Goal: Check status: Check status

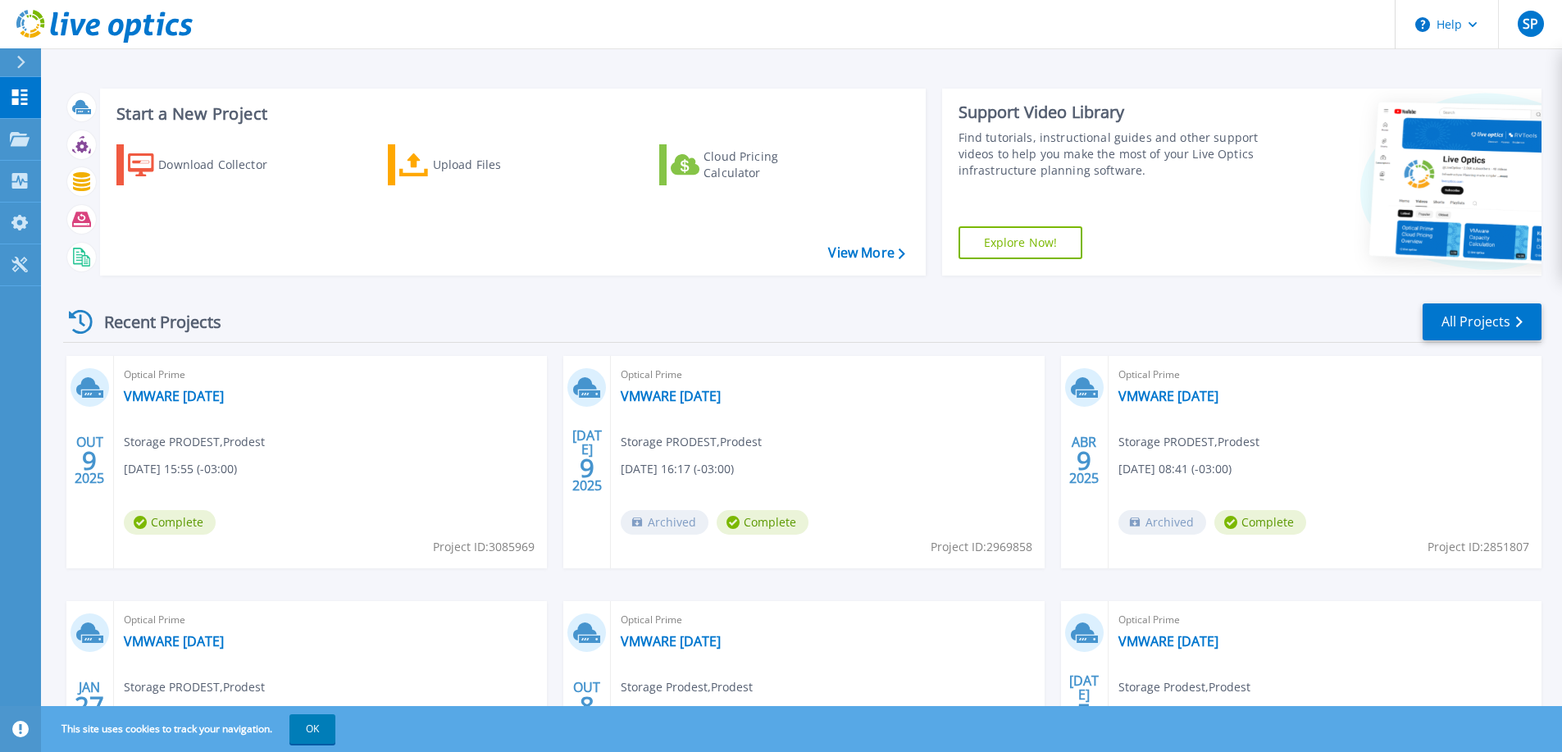
click at [456, 552] on span "Project ID: 3085969" at bounding box center [484, 547] width 102 height 18
click at [156, 399] on link "VMWARE [DATE]" at bounding box center [174, 396] width 100 height 16
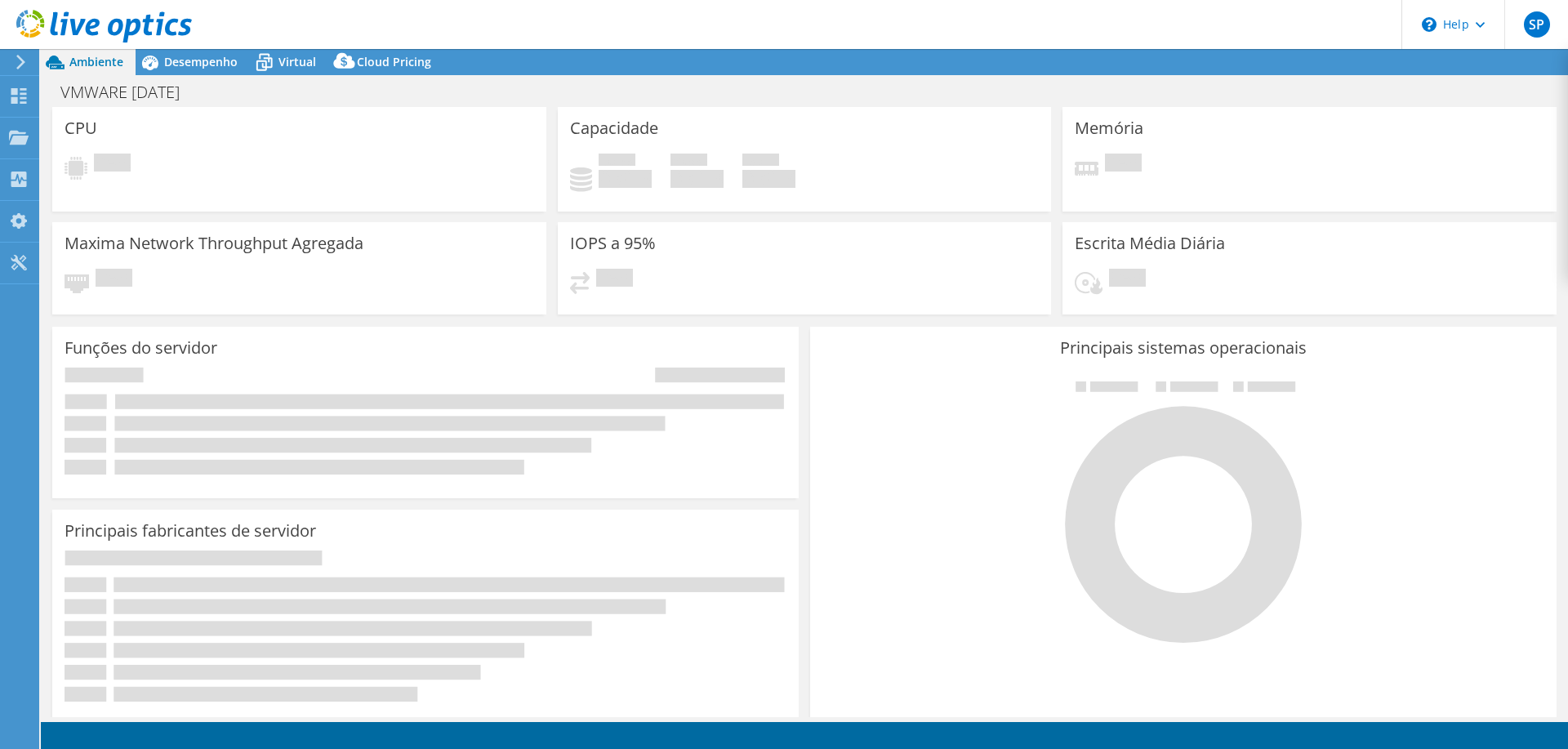
select select "USD"
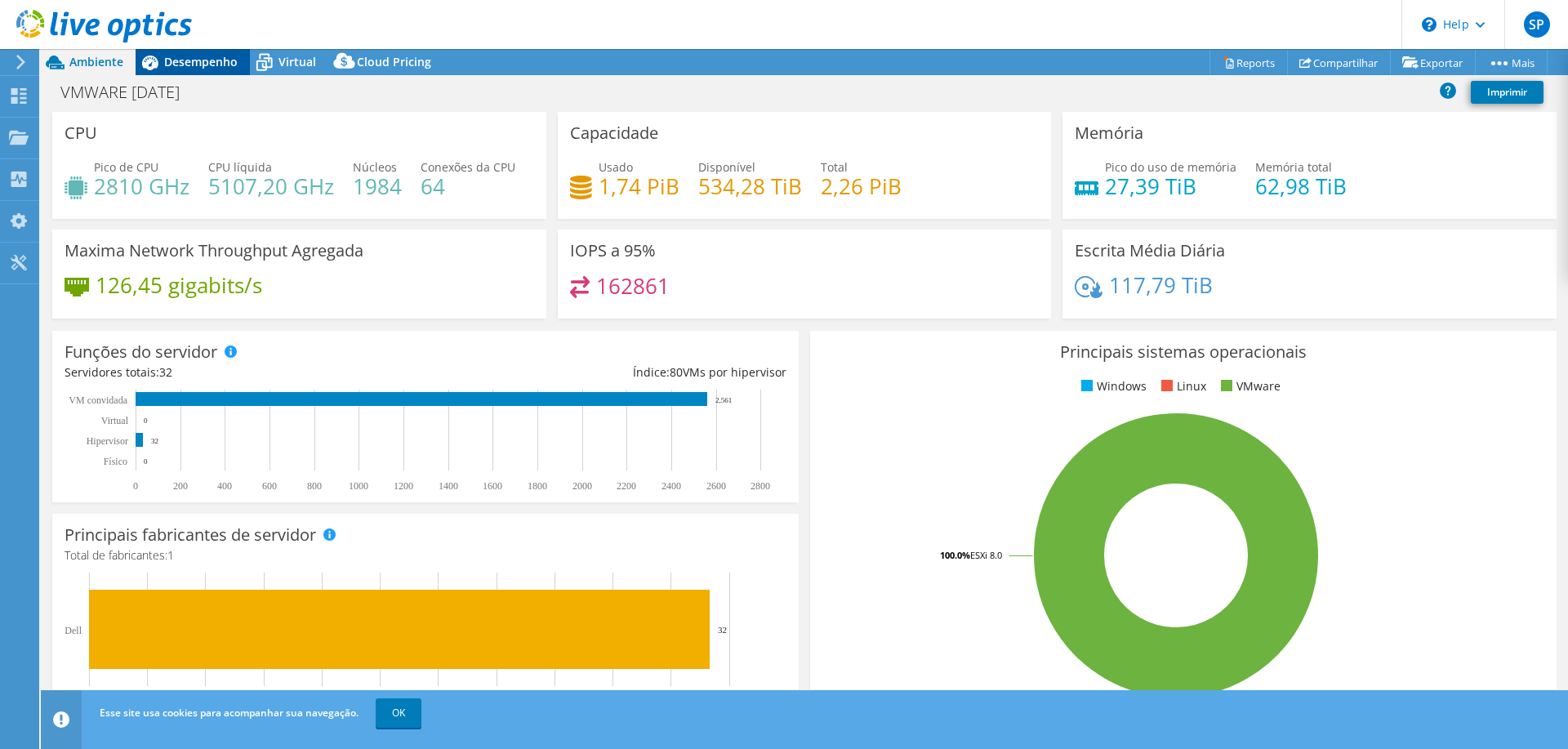
click at [193, 57] on span "Desempenho" at bounding box center [201, 62] width 74 height 16
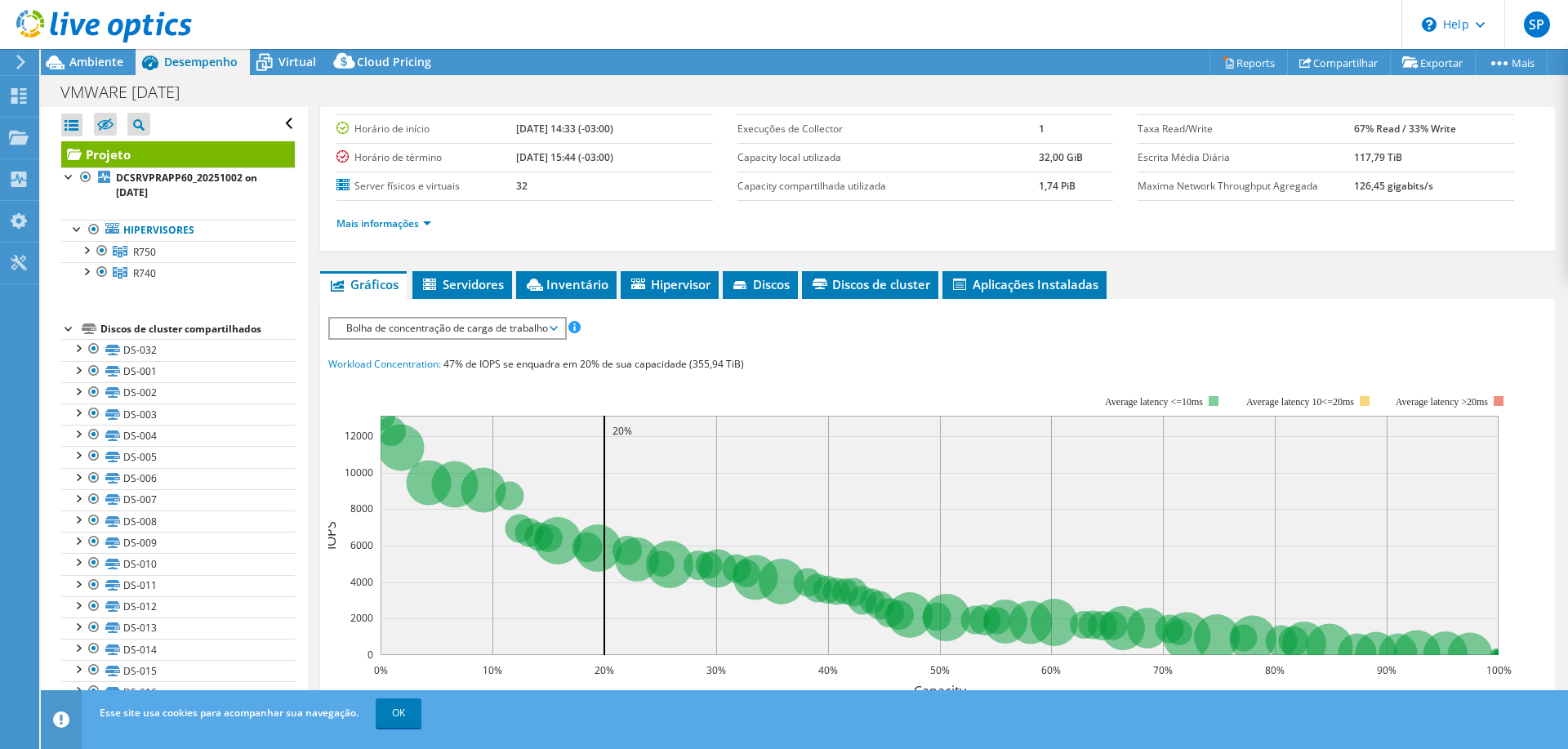
scroll to position [245, 0]
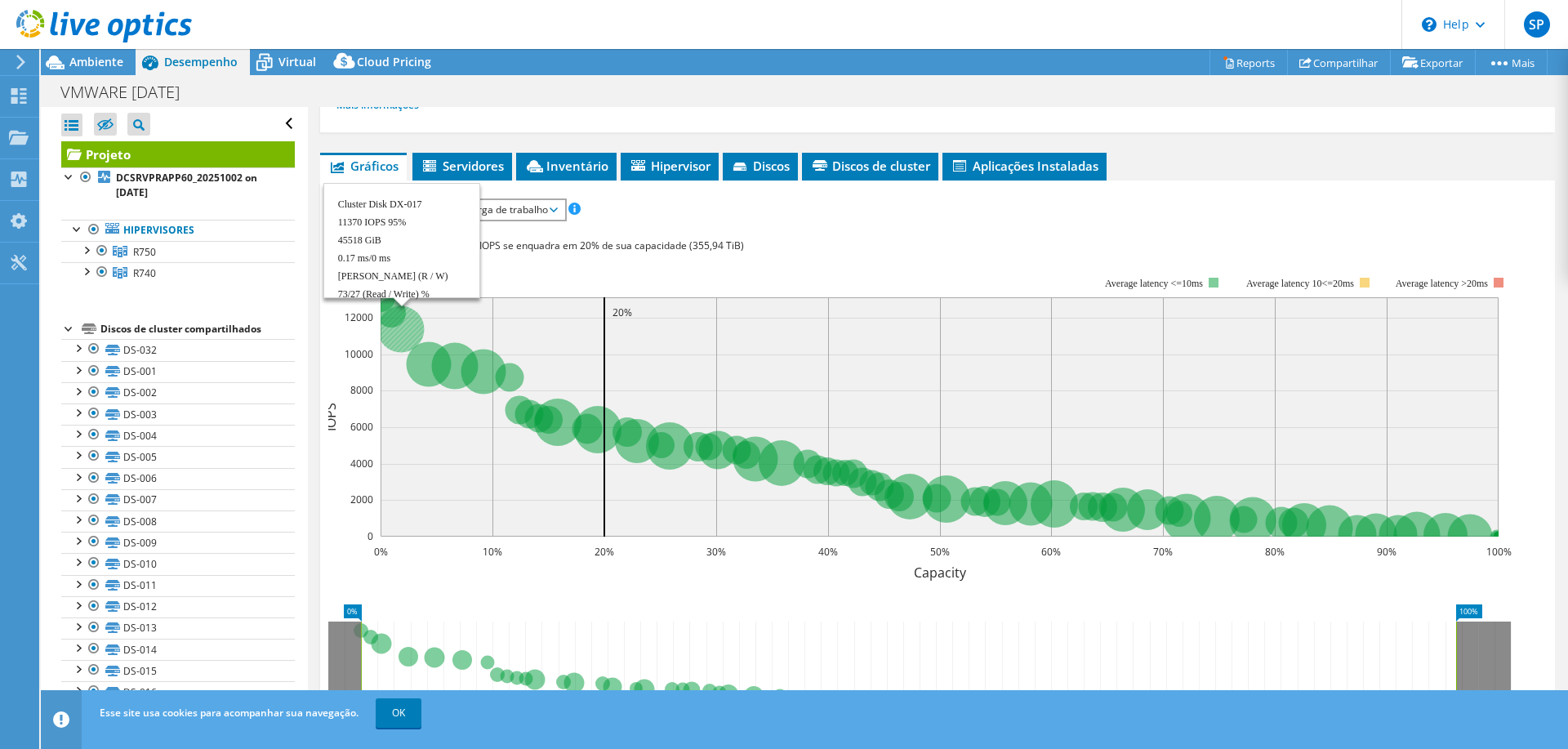
click at [406, 330] on circle at bounding box center [401, 329] width 47 height 47
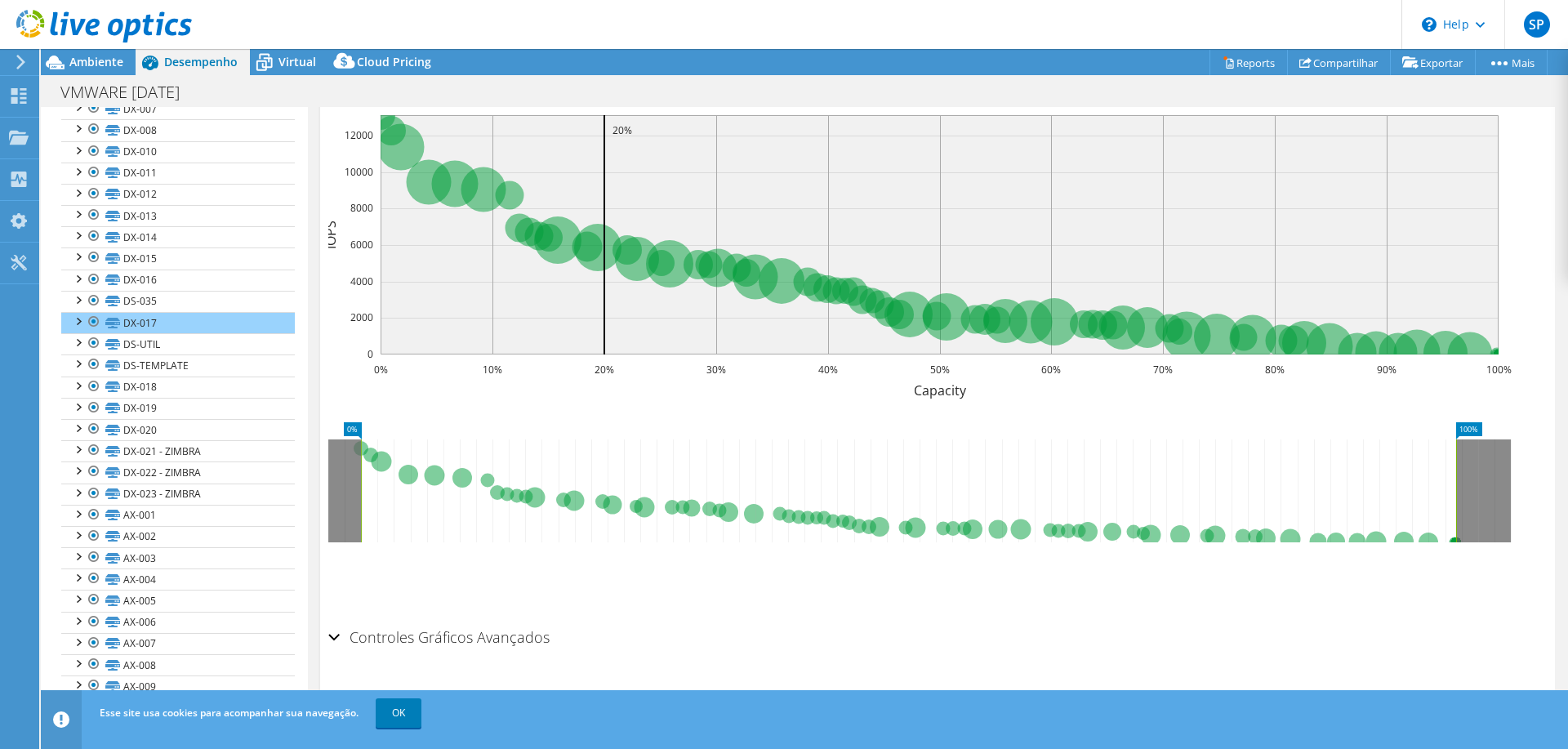
scroll to position [443, 0]
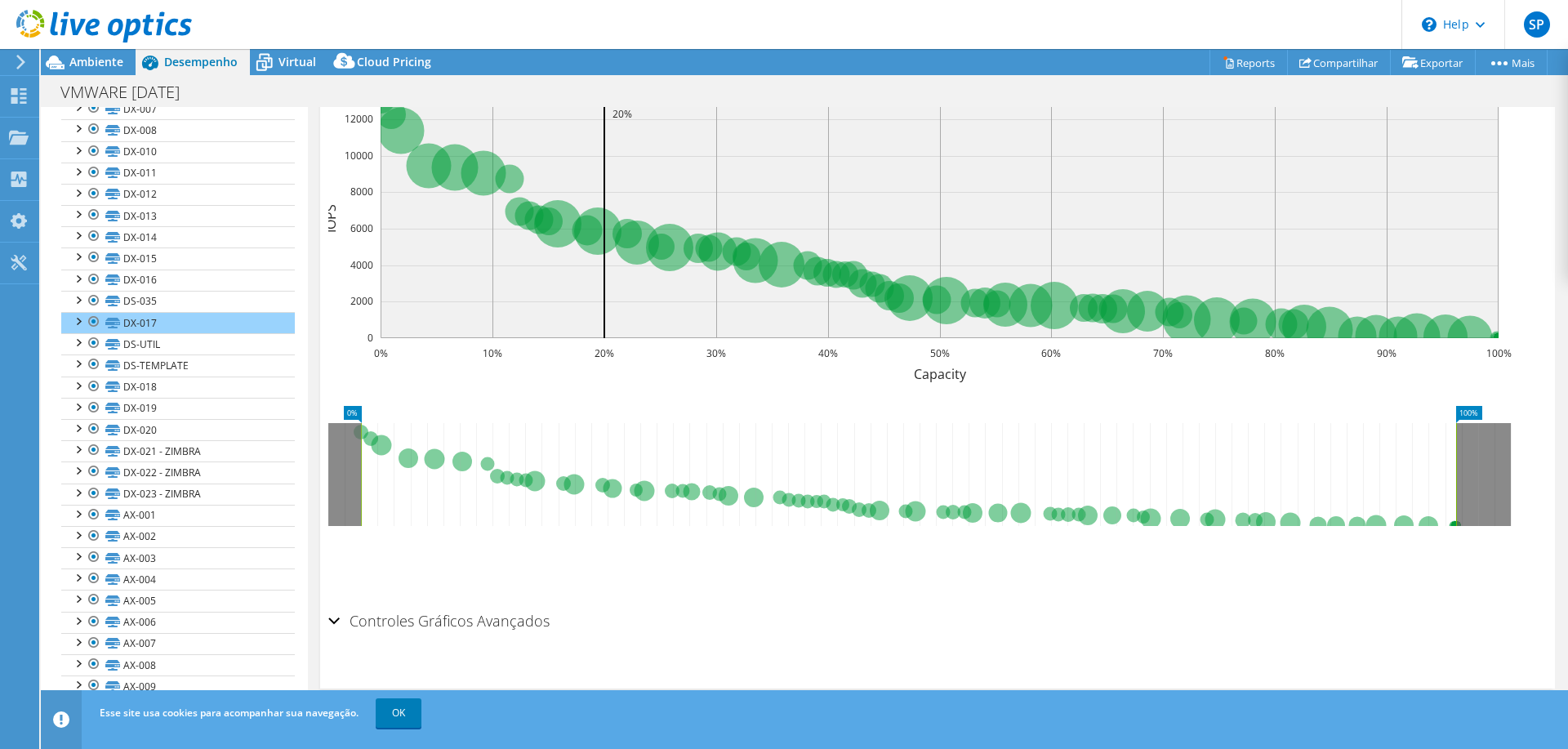
click at [381, 619] on h2 "Controles Gráficos Avançados" at bounding box center [439, 621] width 221 height 33
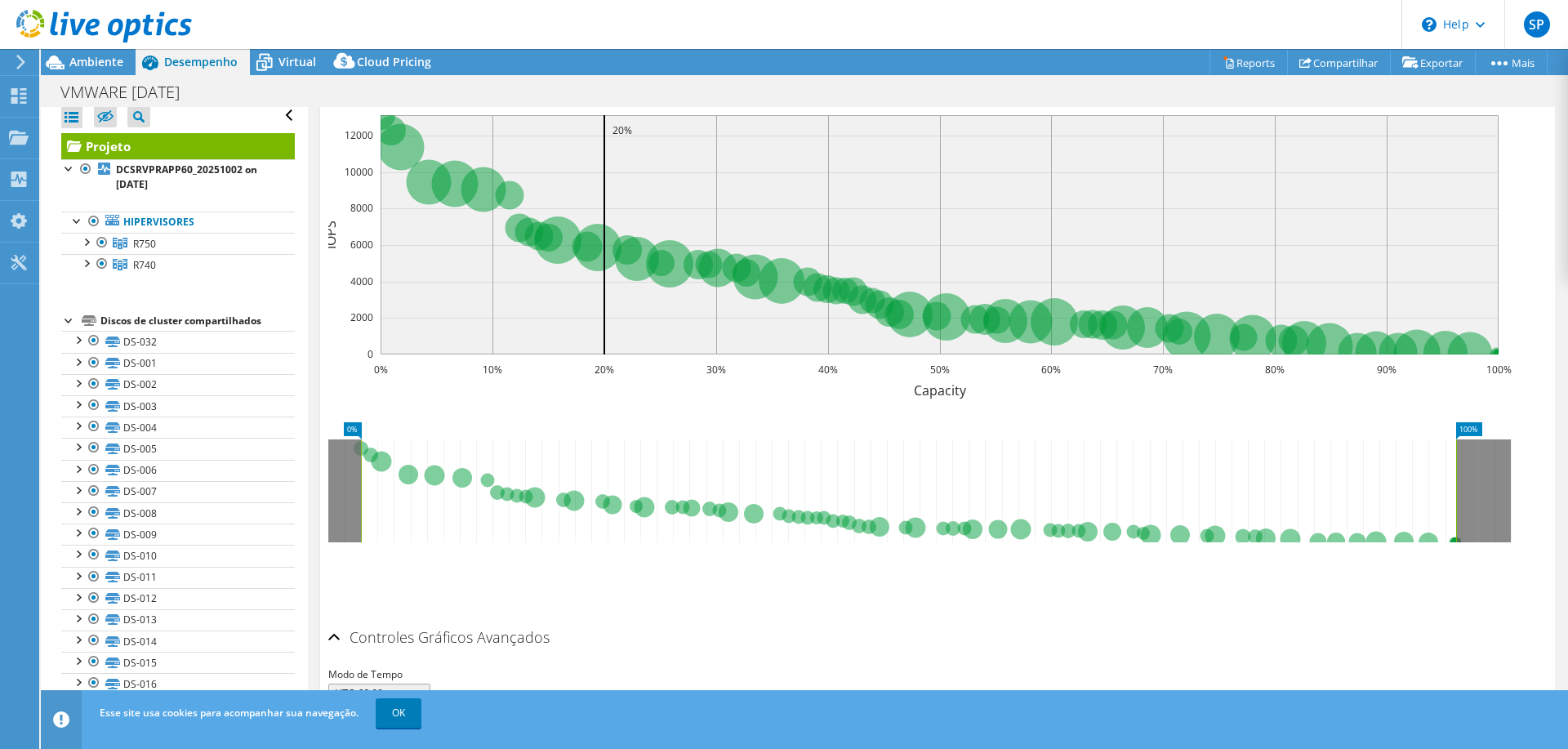
scroll to position [0, 0]
